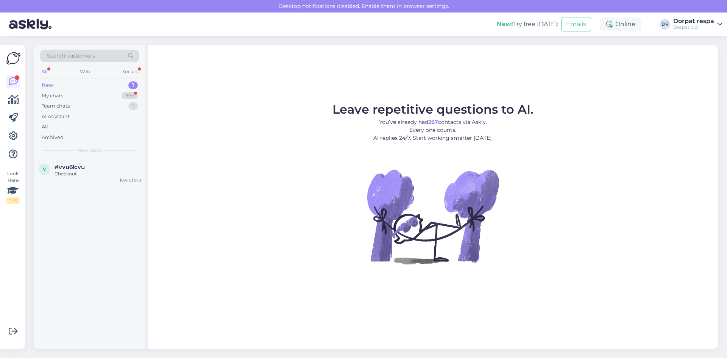
click at [63, 87] on div "New 1" at bounding box center [89, 85] width 99 height 11
click at [78, 170] on div "Checkout" at bounding box center [98, 173] width 86 height 7
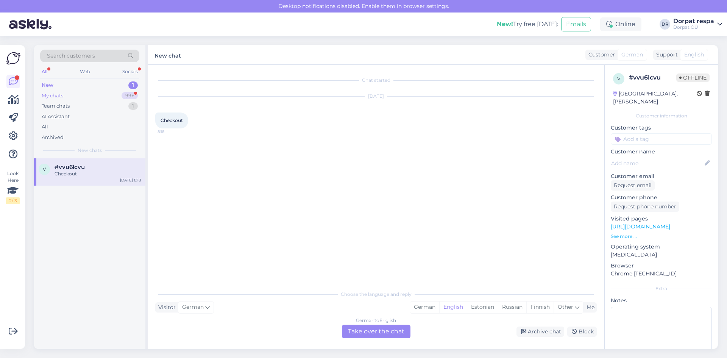
click at [62, 96] on div "My chats" at bounding box center [53, 96] width 22 height 8
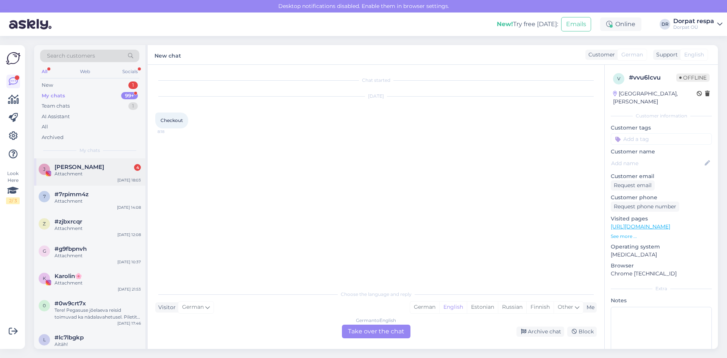
click at [77, 166] on span "[PERSON_NAME]" at bounding box center [80, 167] width 50 height 7
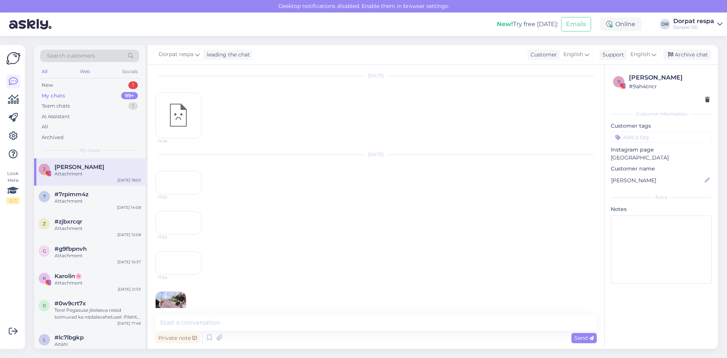
scroll to position [324, 0]
click at [176, 290] on img at bounding box center [171, 284] width 30 height 30
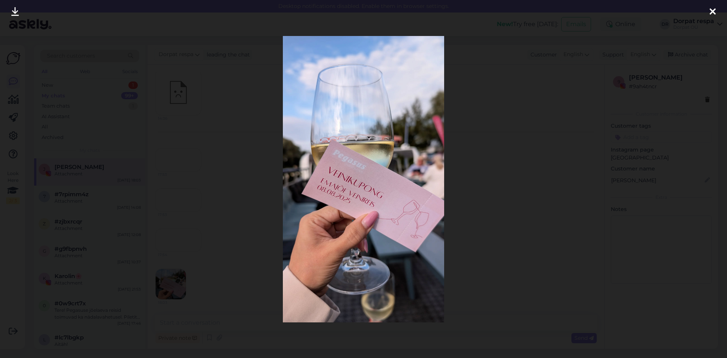
click at [713, 9] on icon at bounding box center [712, 12] width 6 height 10
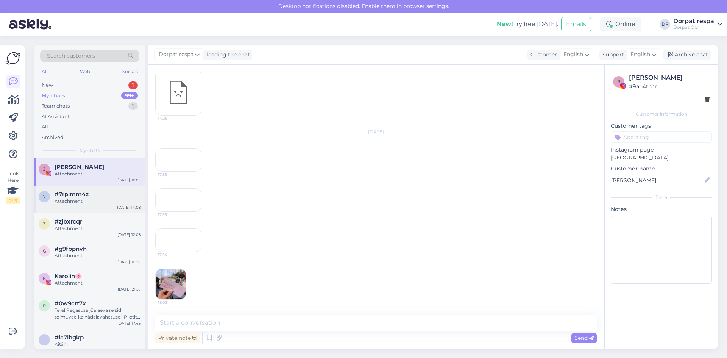
click at [56, 194] on span "#7rpimm4z" at bounding box center [72, 194] width 34 height 7
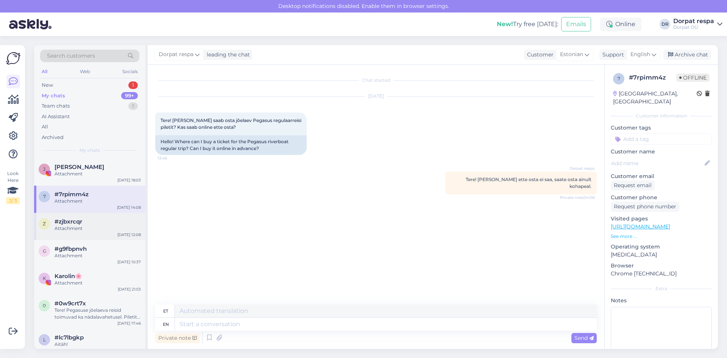
click at [89, 229] on div "Attachment" at bounding box center [98, 228] width 86 height 7
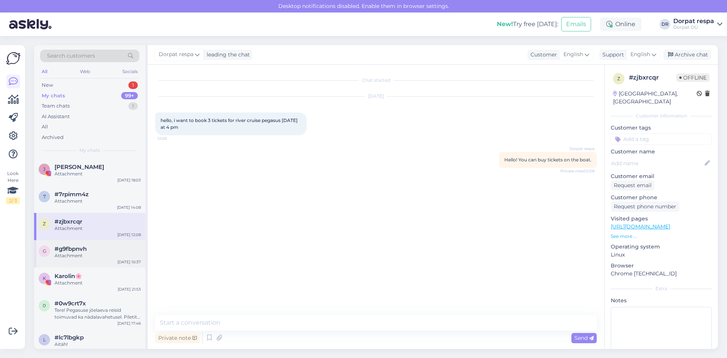
click at [81, 254] on div "Attachment" at bounding box center [98, 255] width 86 height 7
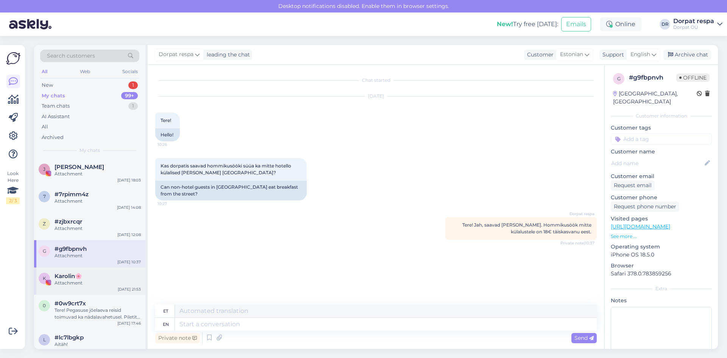
click at [75, 285] on div "Attachment" at bounding box center [98, 282] width 86 height 7
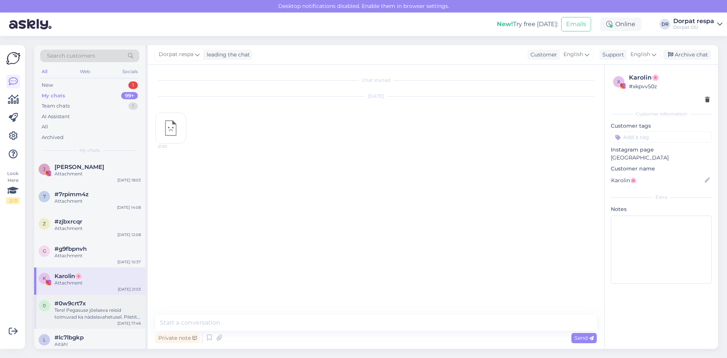
click at [68, 313] on div "Tere! Pegasuse jõelaeva reisid toimuvad ka nädalavahetusel. Piletit on võimalik…" at bounding box center [98, 314] width 86 height 14
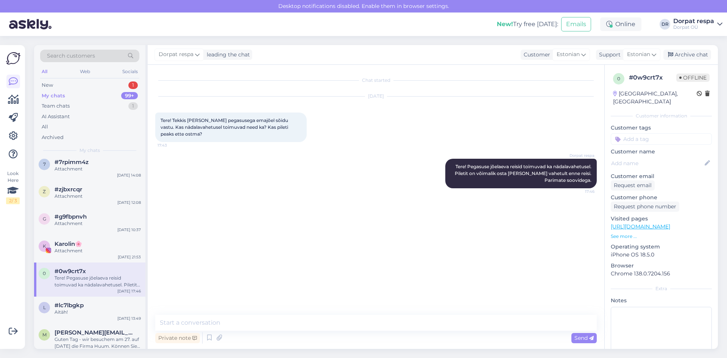
scroll to position [76, 0]
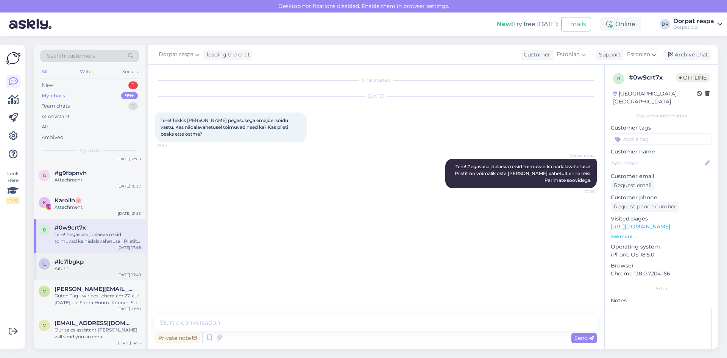
click at [73, 268] on div "Aitäh!" at bounding box center [98, 268] width 86 height 7
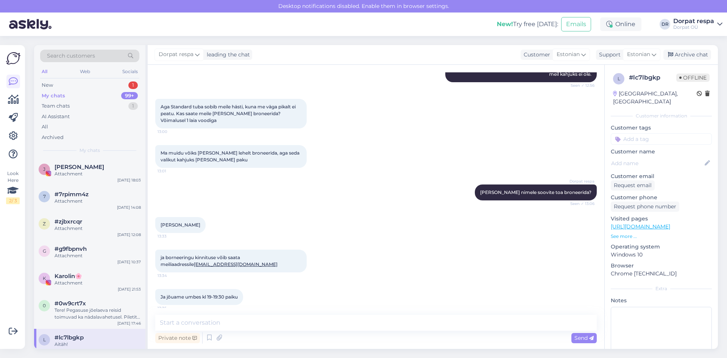
scroll to position [413, 0]
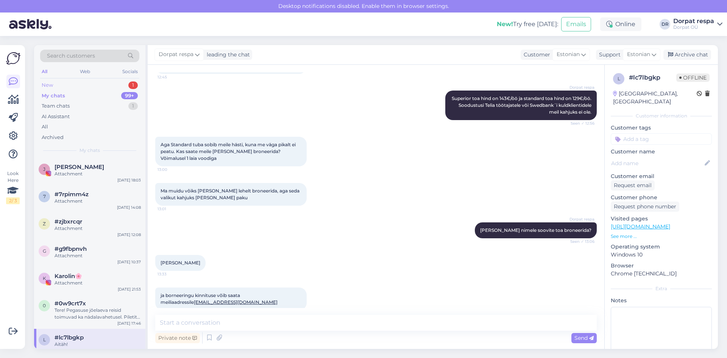
click at [61, 85] on div "New 1" at bounding box center [89, 85] width 99 height 11
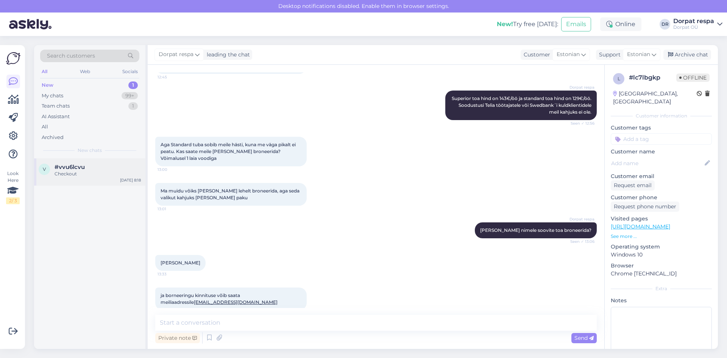
click at [73, 163] on div "v #vvu6lcvu Checkout [DATE] 8:18" at bounding box center [89, 171] width 111 height 27
